Goal: Task Accomplishment & Management: Use online tool/utility

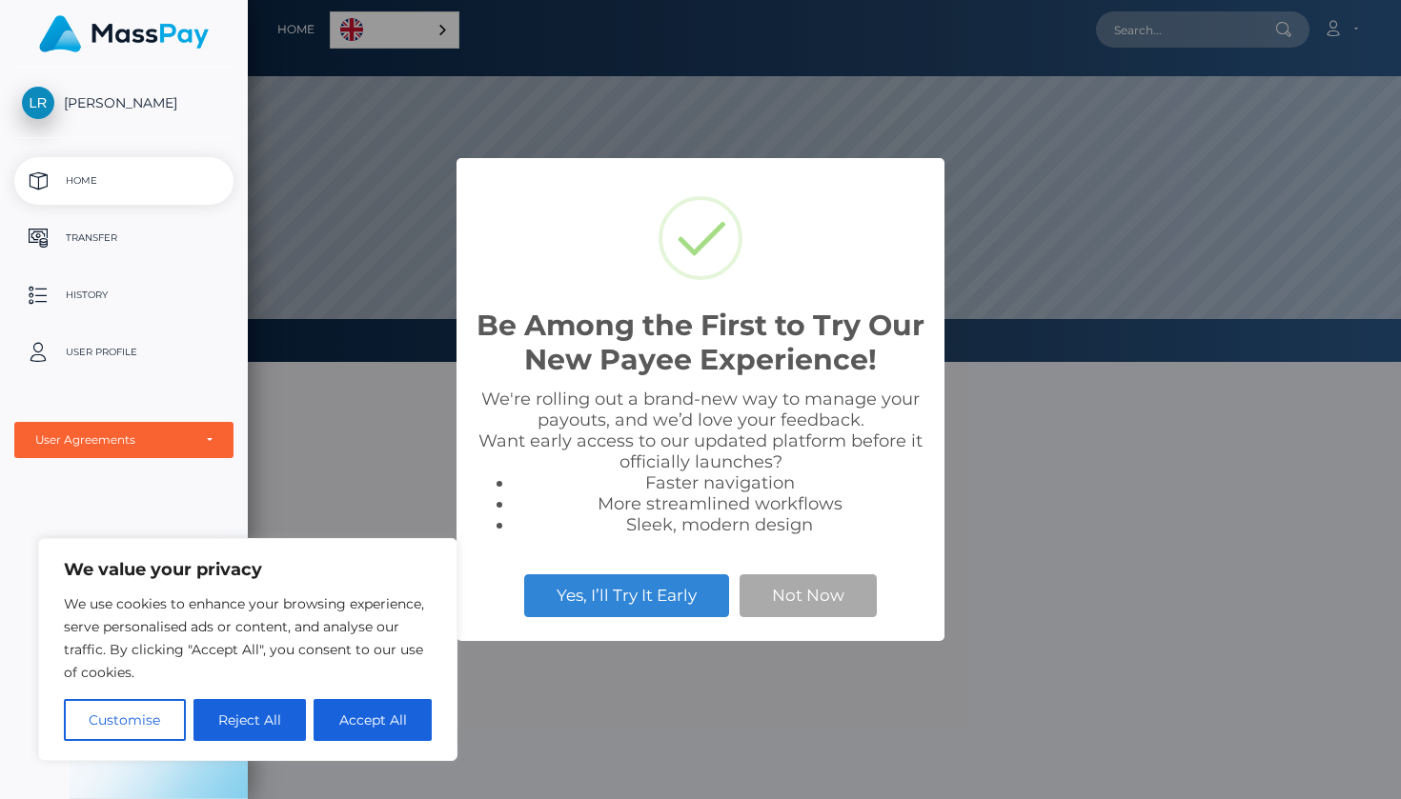
scroll to position [362, 1153]
click at [769, 599] on button "Not Now" at bounding box center [807, 596] width 137 height 42
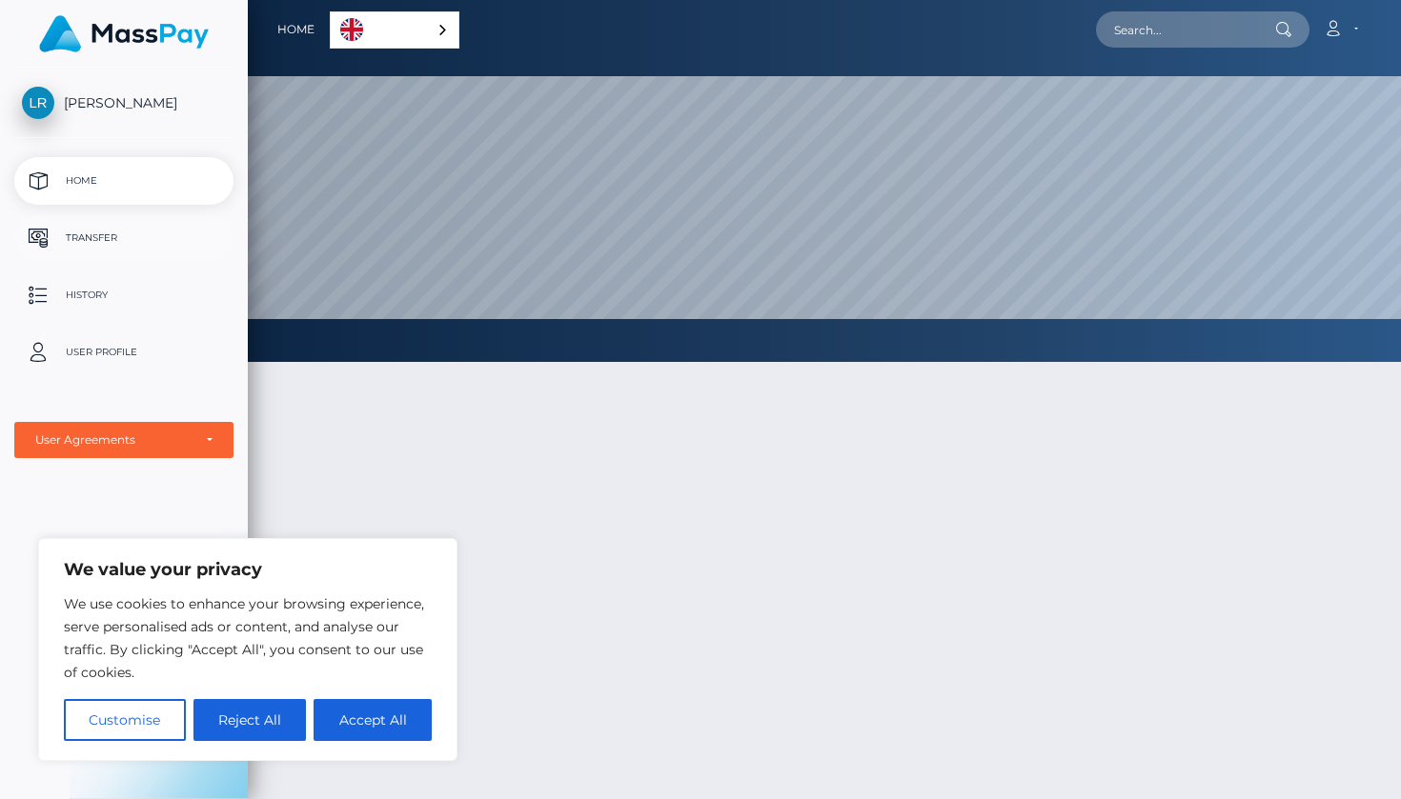
click at [136, 229] on p "Transfer" at bounding box center [124, 238] width 204 height 29
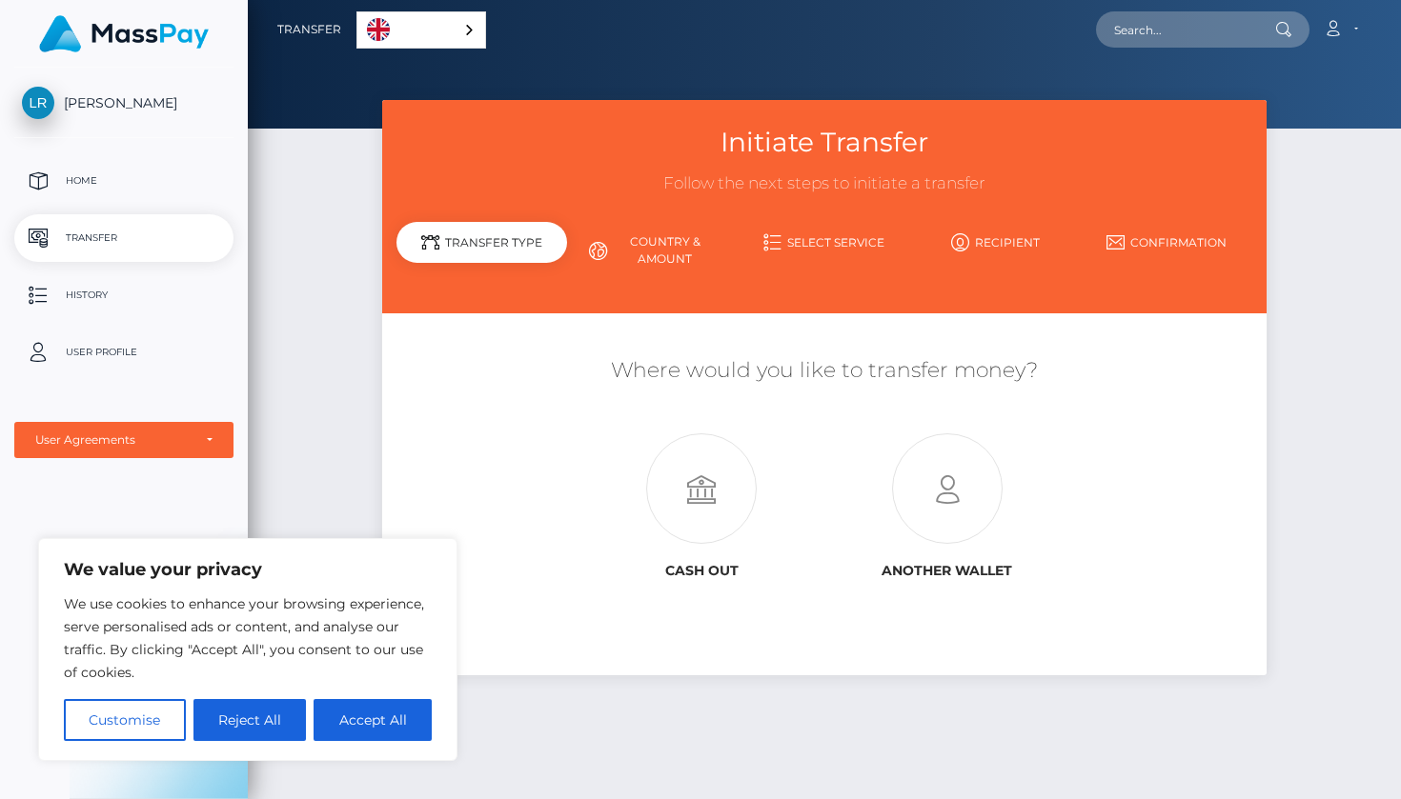
click at [445, 17] on link "English" at bounding box center [421, 29] width 128 height 35
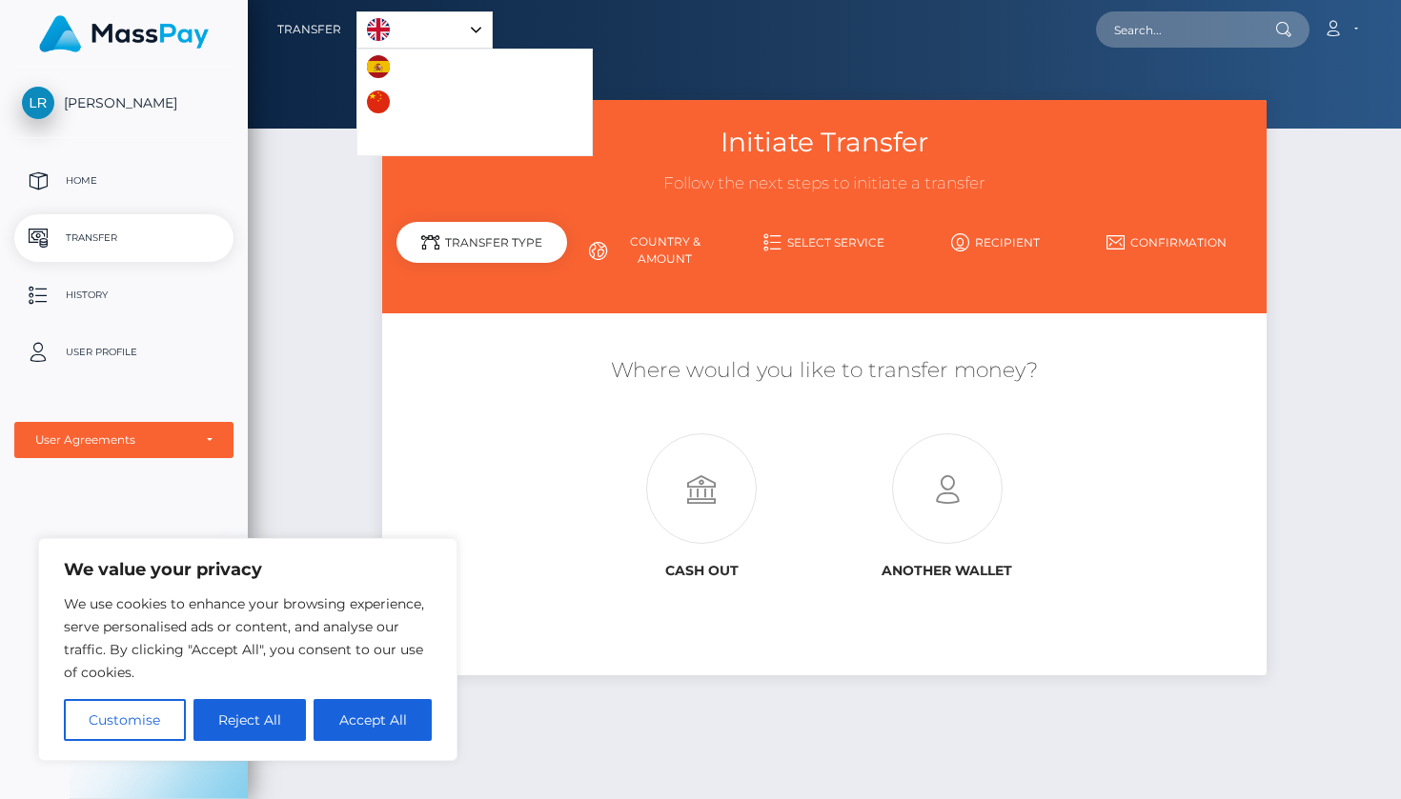
click at [560, 38] on div "Account Edit Profile Logout" at bounding box center [932, 30] width 879 height 40
click at [300, 263] on div "Initiate Transfer Follow the next steps to initiate a transfer Transfer Type Co…" at bounding box center [824, 441] width 1153 height 682
click at [695, 489] on icon at bounding box center [701, 490] width 246 height 111
